Goal: Transaction & Acquisition: Download file/media

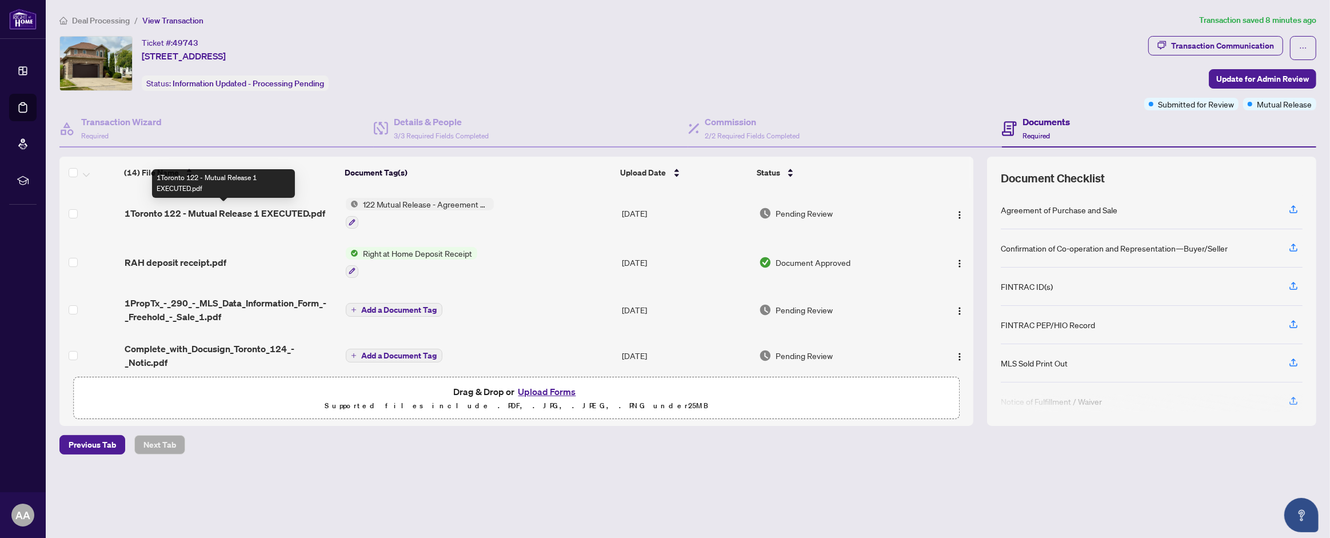
click at [206, 213] on span "1Toronto 122 - Mutual Release 1 EXECUTED.pdf" at bounding box center [225, 213] width 201 height 14
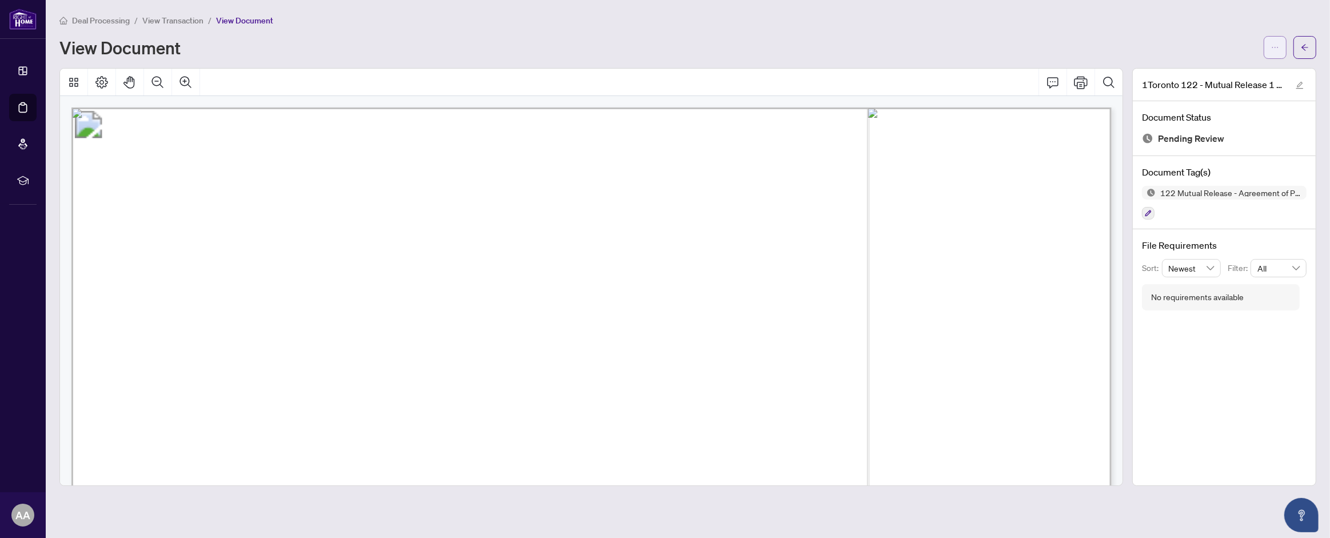
click at [1271, 43] on icon "ellipsis" at bounding box center [1275, 47] width 8 height 8
click at [1228, 70] on span "Download" at bounding box center [1233, 72] width 87 height 13
